Goal: Information Seeking & Learning: Learn about a topic

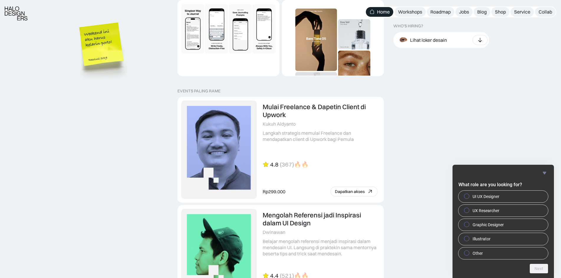
scroll to position [1228, 0]
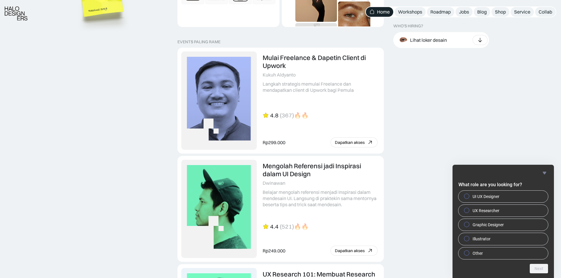
drag, startPoint x: 467, startPoint y: 196, endPoint x: 454, endPoint y: 195, distance: 12.8
click at [467, 196] on input "UI UX Designer" at bounding box center [467, 196] width 4 height 4
radio input "true"
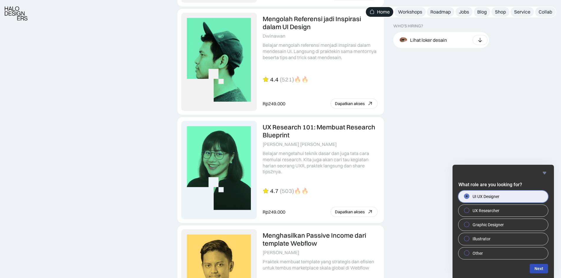
scroll to position [1620, 0]
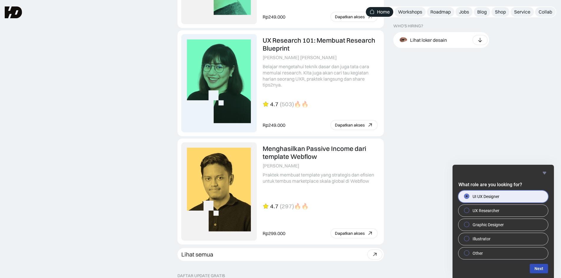
drag, startPoint x: 445, startPoint y: 184, endPoint x: 449, endPoint y: 144, distance: 40.0
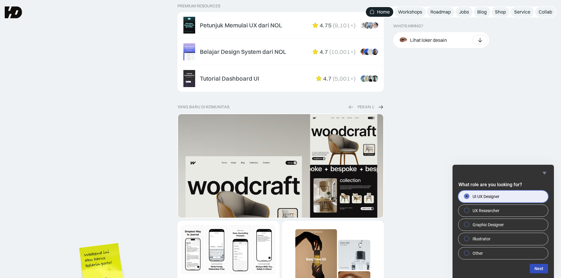
scroll to position [810, 0]
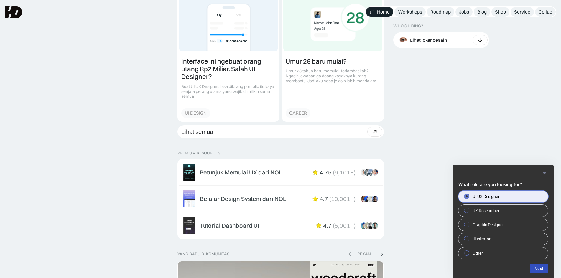
click at [412, 6] on div "WHO’S HIRING? Lihat loker desain 3D Motion Designer Sans Brothers · 14d UI Desi…" at bounding box center [474, 244] width 163 height 1661
click at [415, 10] on div "Workshops" at bounding box center [410, 12] width 24 height 6
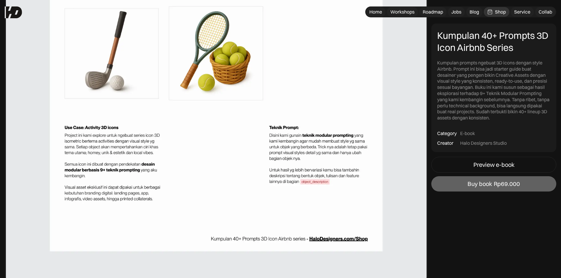
scroll to position [1080, 0]
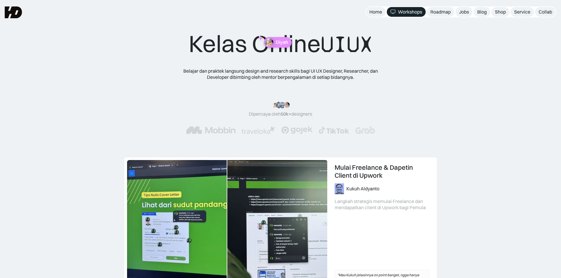
drag, startPoint x: 265, startPoint y: 39, endPoint x: 450, endPoint y: 137, distance: 208.5
click at [450, 137] on div "Kelas Online UIUX Belajar dan praktek langsung design and research skills bagi …" at bounding box center [281, 87] width 514 height 116
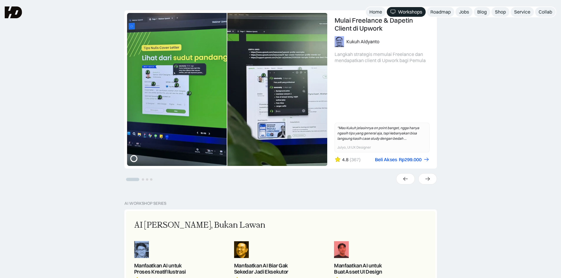
scroll to position [197, 0]
